Goal: Task Accomplishment & Management: Use online tool/utility

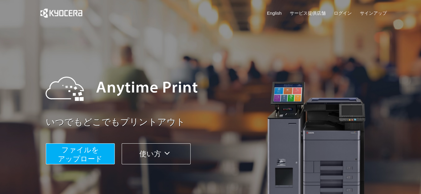
click at [78, 157] on span "ファイルを ​​アップロード" at bounding box center [80, 154] width 45 height 17
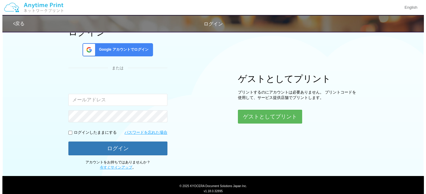
scroll to position [61, 0]
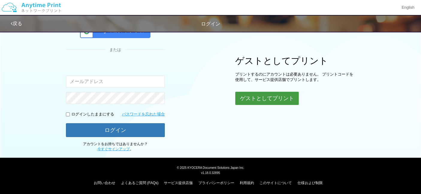
click at [275, 104] on button "ゲストとしてプリント" at bounding box center [267, 98] width 64 height 13
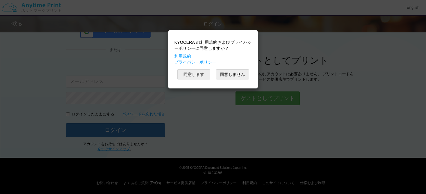
click at [204, 73] on button "同意します" at bounding box center [193, 74] width 33 height 10
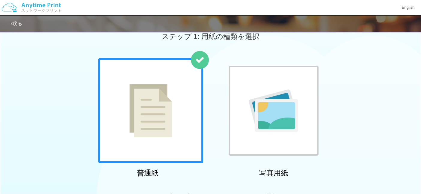
scroll to position [43, 0]
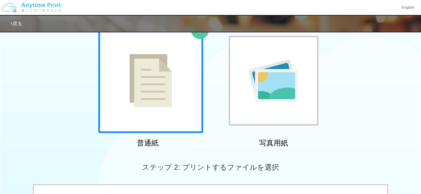
click at [181, 92] on div at bounding box center [150, 80] width 105 height 105
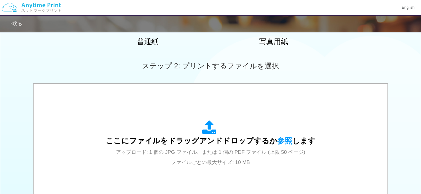
scroll to position [142, 0]
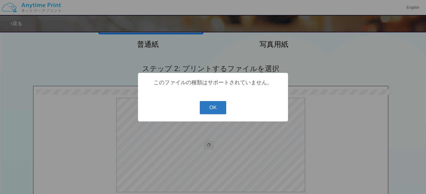
click at [217, 109] on button "OK" at bounding box center [213, 107] width 27 height 13
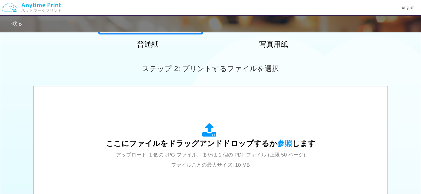
click at [115, 63] on div "ステップ 2: プリントするファイルを選択" at bounding box center [210, 69] width 421 height 34
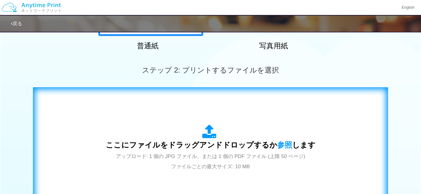
scroll to position [150, 0]
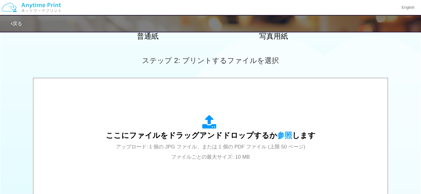
click at [348, 48] on div "ステップ 2: プリントするファイルを選択" at bounding box center [210, 60] width 421 height 34
